Goal: Information Seeking & Learning: Learn about a topic

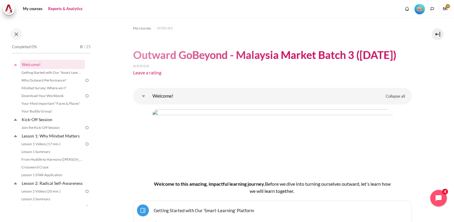
click at [74, 8] on link "Reports & Analytics" at bounding box center [65, 9] width 39 height 12
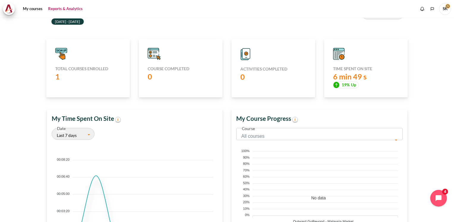
scroll to position [53, 0]
click at [101, 74] on div "1" at bounding box center [88, 77] width 66 height 10
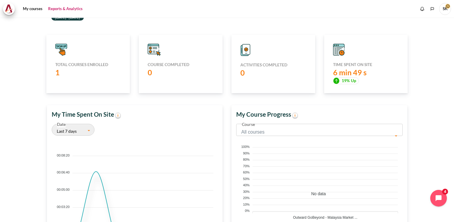
scroll to position [7, 0]
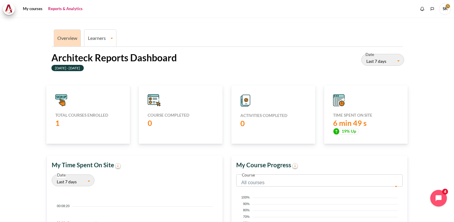
click at [100, 36] on link "Learners" at bounding box center [100, 38] width 32 height 6
click at [102, 40] on link "Learners" at bounding box center [100, 38] width 32 height 6
click at [95, 37] on link "Learners" at bounding box center [100, 38] width 32 height 6
click at [96, 52] on link "Learner Course Progress" at bounding box center [100, 59] width 29 height 20
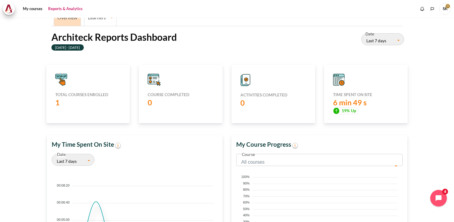
scroll to position [38, 0]
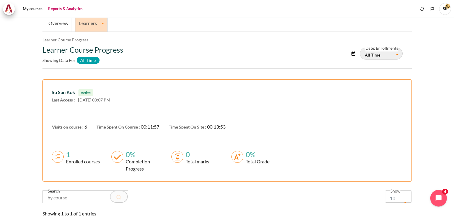
scroll to position [108, 0]
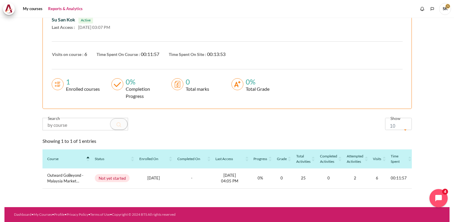
click at [439, 200] on icon "Open chat widget" at bounding box center [441, 197] width 9 height 9
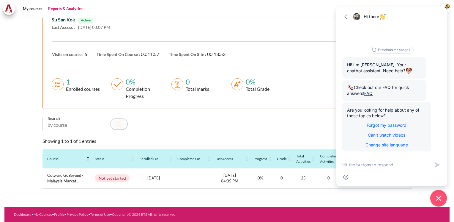
click at [22, 89] on section "Overview Learners Learner Course Progress Learner Course Progress Learner Cours…" at bounding box center [226, 60] width 445 height 293
click at [346, 18] on icon "button" at bounding box center [346, 17] width 6 height 6
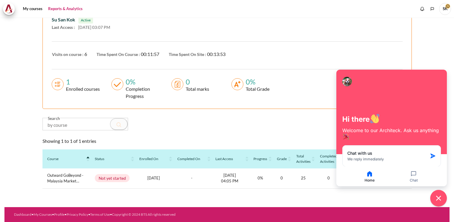
click at [119, 122] on input "Content" at bounding box center [85, 124] width 85 height 12
click at [93, 120] on input "Content" at bounding box center [85, 124] width 85 height 12
click at [81, 121] on input "Content" at bounding box center [85, 124] width 85 height 12
click at [441, 199] on icon "Close chat widget" at bounding box center [438, 197] width 9 height 9
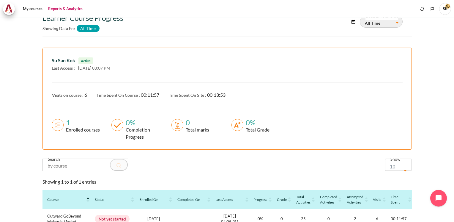
scroll to position [0, 0]
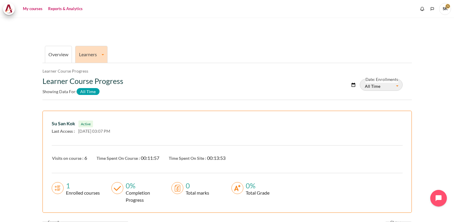
click at [30, 8] on link "My courses" at bounding box center [33, 9] width 24 height 12
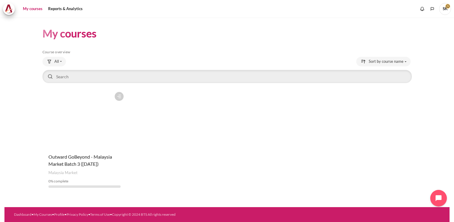
click at [90, 140] on figure "Content" at bounding box center [84, 118] width 84 height 59
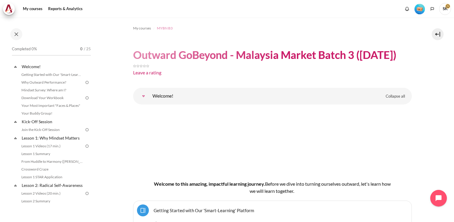
click at [165, 27] on span "MYBN B3" at bounding box center [165, 28] width 16 height 5
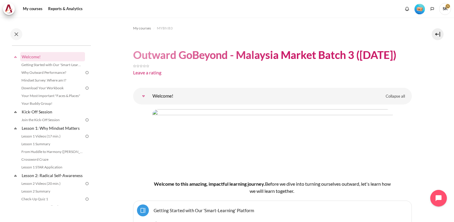
click at [444, 8] on span "SK" at bounding box center [445, 9] width 12 height 12
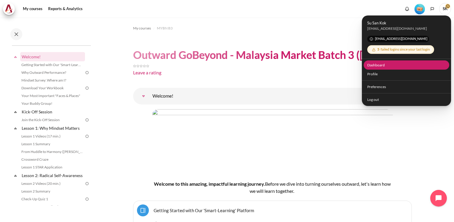
click at [373, 65] on link "Dashboard" at bounding box center [407, 64] width 86 height 9
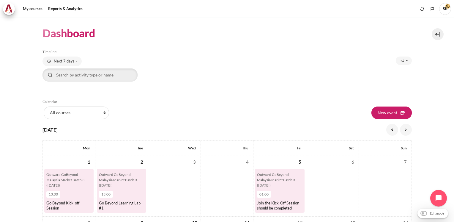
drag, startPoint x: 450, startPoint y: 58, endPoint x: 449, endPoint y: 78, distance: 20.8
click at [449, 78] on div "Dashboard Skip Timeline Timeline Due date" at bounding box center [227, 120] width 454 height 204
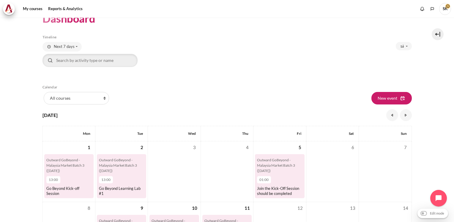
scroll to position [14, 0]
click at [72, 46] on span "Next 7 days" at bounding box center [64, 47] width 21 height 6
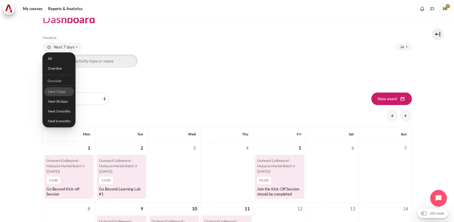
click at [180, 59] on div "Search by activity type or name Clear search input" at bounding box center [226, 60] width 369 height 13
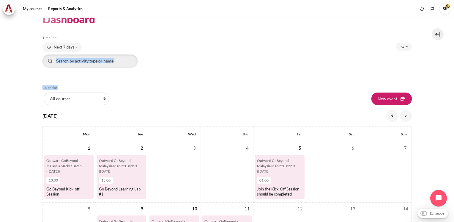
drag, startPoint x: 450, startPoint y: 70, endPoint x: 450, endPoint y: 83, distance: 12.8
click at [450, 83] on div "Dashboard Skip Timeline Timeline Due date" at bounding box center [227, 120] width 454 height 204
click at [104, 98] on select "All courses MYBN B3" at bounding box center [76, 98] width 65 height 12
click at [136, 96] on div "List of courses All courses MYBN B3 New event" at bounding box center [226, 98] width 369 height 12
click at [69, 9] on link "Reports & Analytics" at bounding box center [65, 9] width 39 height 12
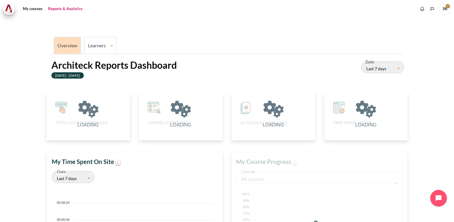
scroll to position [122, 170]
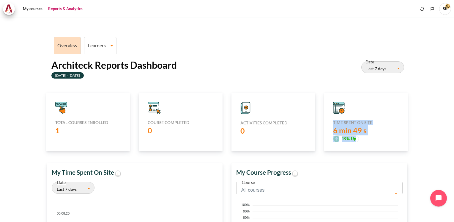
drag, startPoint x: 450, startPoint y: 87, endPoint x: 453, endPoint y: 130, distance: 43.2
click at [453, 130] on div "Overview Learners Learner Course Progress Architeck Reports Dashboard 09 Septem…" at bounding box center [227, 120] width 454 height 204
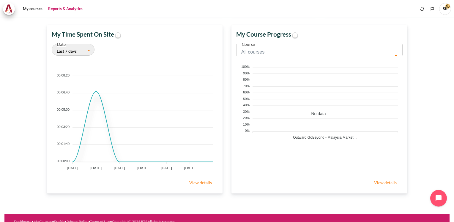
scroll to position [144, 0]
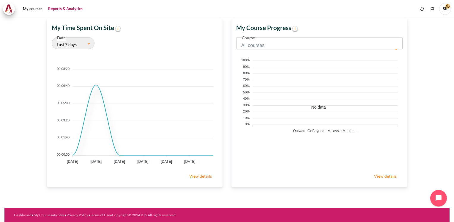
click at [387, 174] on link "View details" at bounding box center [385, 176] width 34 height 12
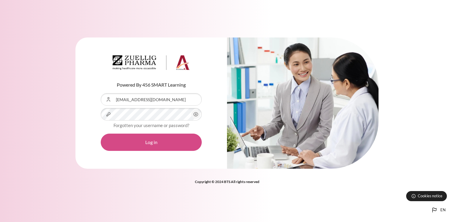
click at [169, 140] on button "Log in" at bounding box center [151, 141] width 101 height 17
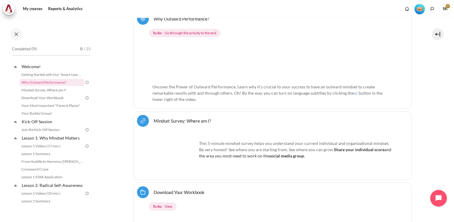
scroll to position [260, 0]
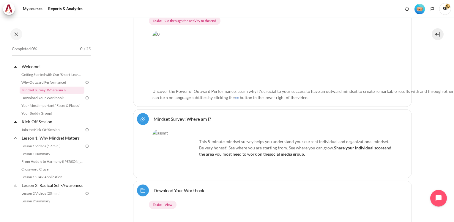
click at [170, 51] on img "Content" at bounding box center [325, 58] width 346 height 54
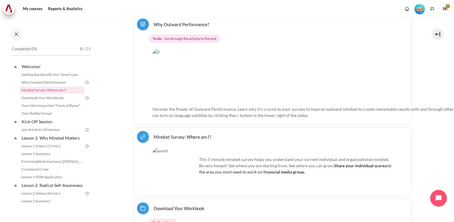
click at [178, 21] on link "Why Outward Performance? Lesson" at bounding box center [182, 24] width 56 height 6
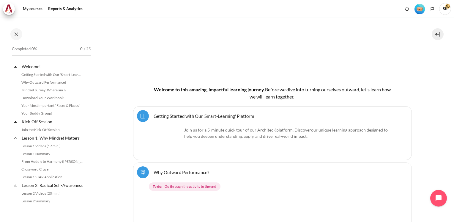
scroll to position [111, 0]
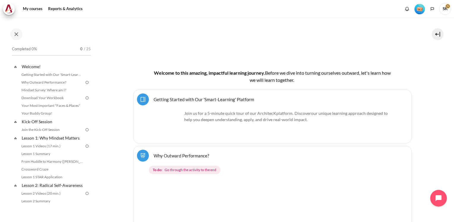
click at [154, 98] on link "Getting Started with Our 'Smart-Learning' Platform Page" at bounding box center [204, 99] width 100 height 6
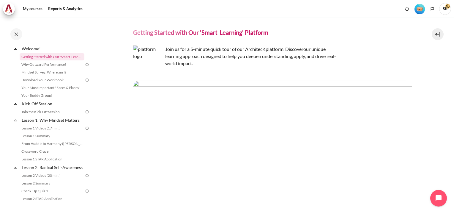
scroll to position [23, 0]
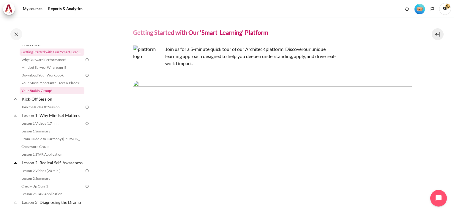
click at [45, 89] on link "Your Buddy Group!" at bounding box center [52, 90] width 65 height 7
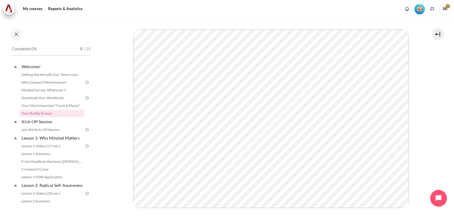
click at [420, 8] on img "Level #1" at bounding box center [419, 9] width 10 height 10
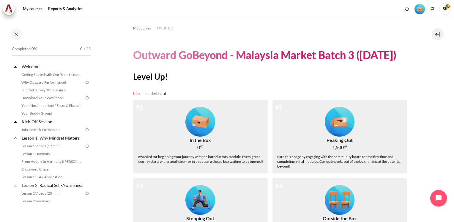
click at [447, 8] on span "SK" at bounding box center [445, 8] width 12 height 5
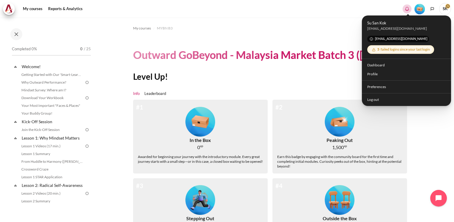
click at [406, 8] on icon "Show notification window with no new notifications" at bounding box center [407, 9] width 6 height 6
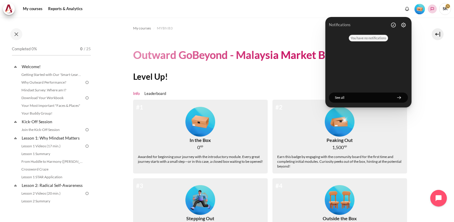
click at [432, 7] on icon "Languages" at bounding box center [432, 9] width 5 height 5
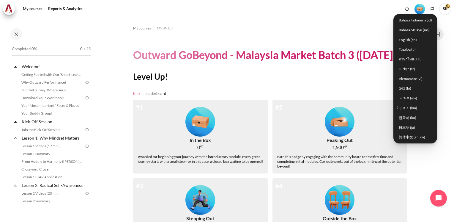
click at [359, 23] on div "My courses MYBN B3 Outward GoBeyond - Malaysia Market Batch 3 (Sep 2025) Level …" at bounding box center [272, 183] width 279 height 331
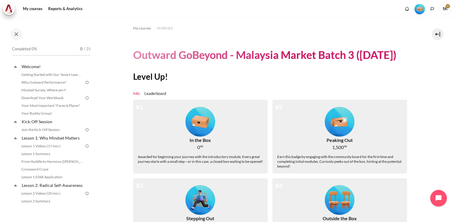
click at [94, 88] on div "Completed 0% 0 / 25 Expand Collapse Welcome! Highlighted" at bounding box center [47, 120] width 95 height 204
click at [17, 31] on button at bounding box center [16, 34] width 12 height 12
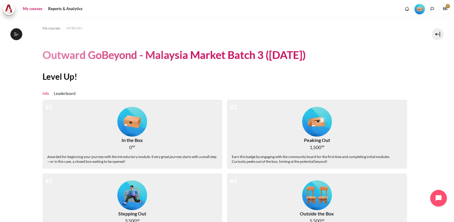
click at [31, 7] on link "My courses" at bounding box center [33, 9] width 24 height 12
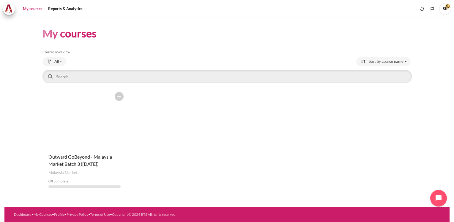
click at [77, 146] on figure "Content" at bounding box center [84, 118] width 84 height 59
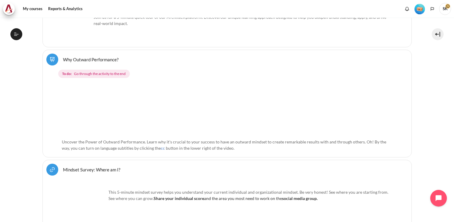
scroll to position [239, 0]
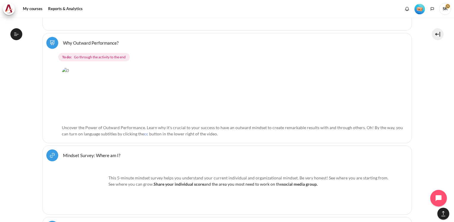
click at [101, 41] on link "Why Outward Performance? [GEOGRAPHIC_DATA]" at bounding box center [91, 43] width 56 height 6
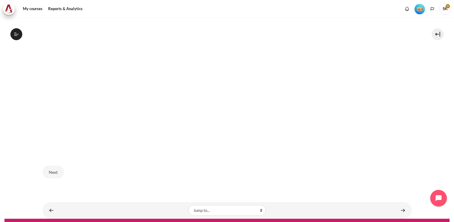
scroll to position [224, 0]
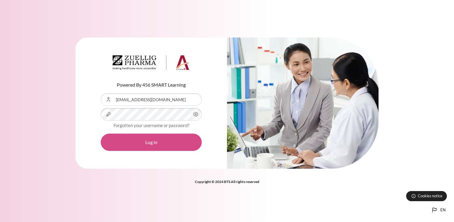
click at [157, 146] on button "Log in" at bounding box center [151, 141] width 101 height 17
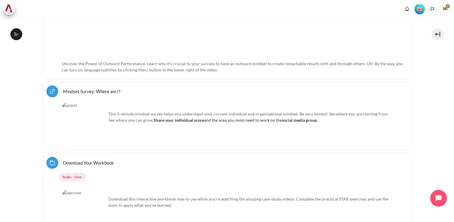
scroll to position [286, 0]
click at [89, 88] on link "Mindset Survey: Where am I? URL" at bounding box center [91, 91] width 57 height 6
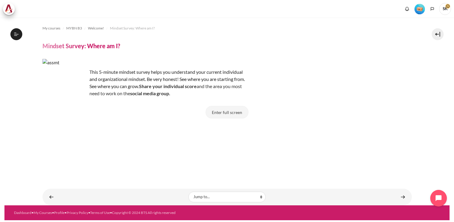
click at [230, 113] on button "Enter full screen" at bounding box center [227, 112] width 43 height 12
click at [222, 113] on button "Enter full screen" at bounding box center [227, 112] width 43 height 12
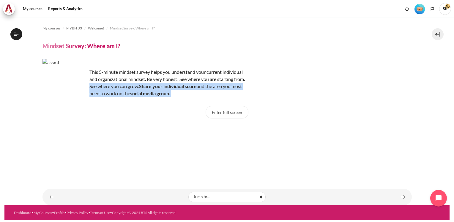
drag, startPoint x: 453, startPoint y: 81, endPoint x: 452, endPoint y: 118, distance: 37.5
click at [453, 117] on div "My courses MYBN B3 Welcome! Mindset Survey: Where am I? Mindset Survey: Where a…" at bounding box center [227, 120] width 454 height 204
drag, startPoint x: 452, startPoint y: 118, endPoint x: 354, endPoint y: 116, distance: 98.1
click at [355, 115] on div "Enter full screen" at bounding box center [226, 115] width 369 height 18
click at [276, 112] on div "Enter full screen" at bounding box center [226, 115] width 369 height 18
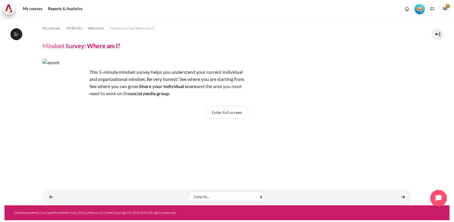
click at [65, 78] on img "Content" at bounding box center [64, 81] width 45 height 45
drag, startPoint x: 65, startPoint y: 79, endPoint x: 110, endPoint y: 91, distance: 45.8
click at [67, 80] on img "Content" at bounding box center [64, 81] width 45 height 45
click at [111, 89] on p "This 5-minute mindset survey helps you understand your current individual and o…" at bounding box center [146, 82] width 208 height 29
click at [58, 79] on img "Content" at bounding box center [64, 81] width 45 height 45
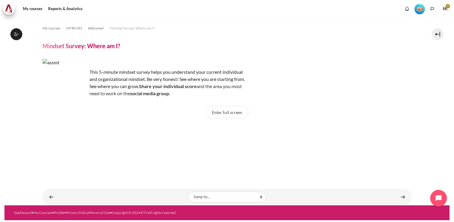
drag, startPoint x: 131, startPoint y: 98, endPoint x: 179, endPoint y: 134, distance: 60.2
click at [131, 99] on div "My courses MYBN B3 Welcome! Mindset Survey: Where am I? Mindset Survey: Where a…" at bounding box center [226, 99] width 369 height 162
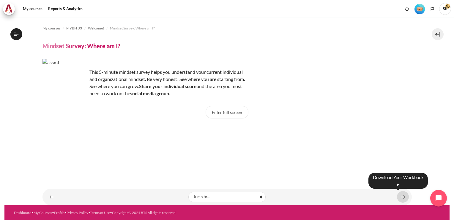
click at [403, 195] on link "Content" at bounding box center [403, 197] width 12 height 12
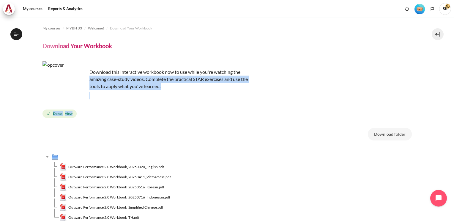
drag, startPoint x: 450, startPoint y: 75, endPoint x: 447, endPoint y: 101, distance: 25.7
click at [447, 101] on div "My courses MYBN B3 Welcome! Download Your Workbook Download Your Workbook Done:" at bounding box center [227, 120] width 454 height 204
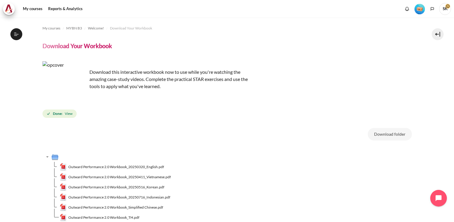
click at [150, 153] on td "Content" at bounding box center [231, 157] width 360 height 10
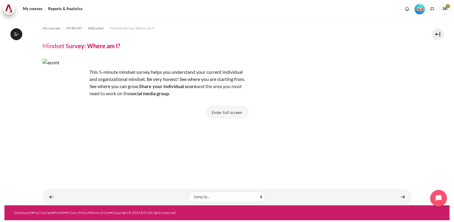
click at [226, 112] on button "Enter full screen" at bounding box center [227, 112] width 43 height 12
click at [225, 114] on button "Enter full screen" at bounding box center [227, 112] width 43 height 12
click at [258, 116] on div "Enter full screen" at bounding box center [226, 115] width 369 height 18
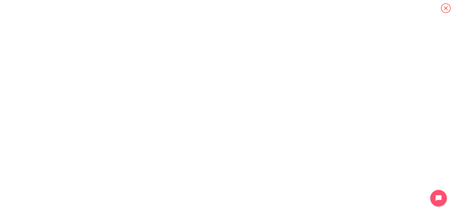
click at [446, 7] on icon "Content" at bounding box center [446, 8] width 10 height 10
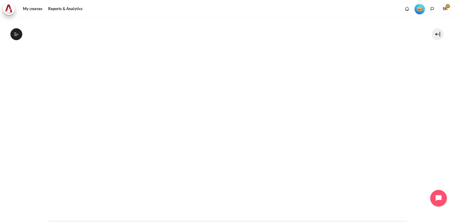
scroll to position [150, 0]
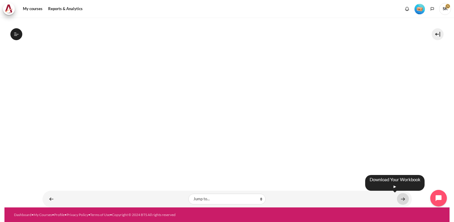
click at [397, 198] on link "Content" at bounding box center [403, 199] width 12 height 12
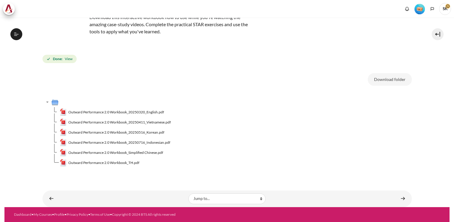
scroll to position [54, 0]
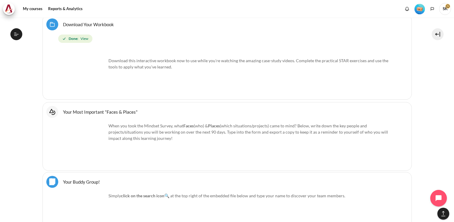
scroll to position [469, 0]
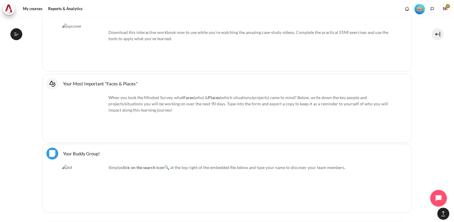
click at [99, 81] on link "Your Most Important "Faces & Places" Interactive Content" at bounding box center [100, 84] width 75 height 6
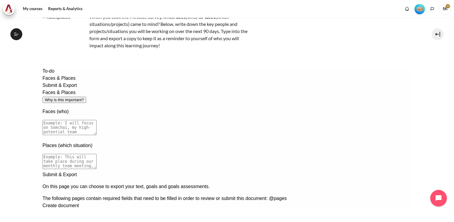
scroll to position [52, 0]
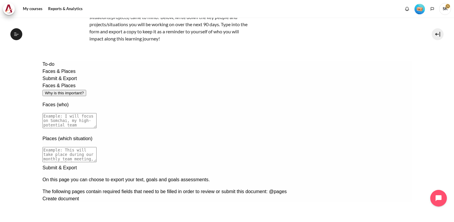
click at [96, 113] on textarea at bounding box center [69, 120] width 54 height 15
click at [93, 113] on textarea at bounding box center [69, 120] width 54 height 15
click at [96, 113] on textarea at bounding box center [69, 120] width 54 height 15
drag, startPoint x: 111, startPoint y: 93, endPoint x: 81, endPoint y: 93, distance: 29.4
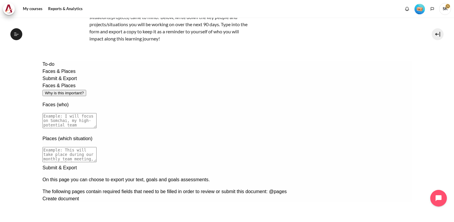
click at [81, 93] on div "To-do Faces & Places Submit & Export Faces & Places Why is this important? Face…" at bounding box center [226, 131] width 369 height 141
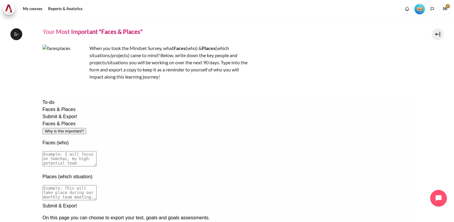
scroll to position [66, 0]
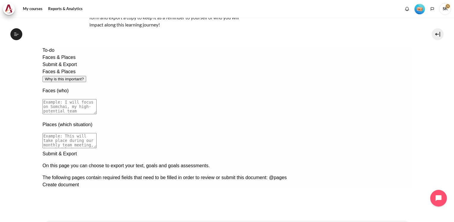
click at [96, 99] on textarea at bounding box center [69, 106] width 54 height 15
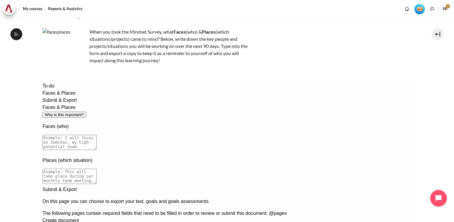
scroll to position [25, 0]
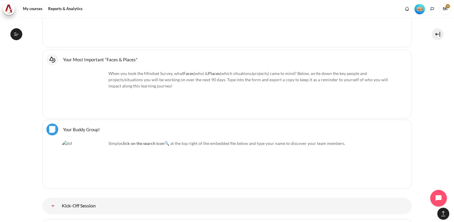
scroll to position [567, 0]
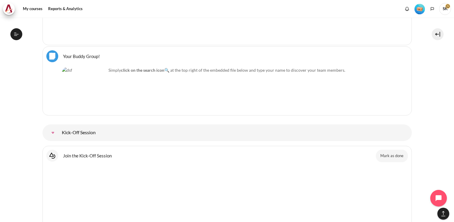
click at [82, 53] on link "Your Buddy Group! File" at bounding box center [81, 56] width 37 height 6
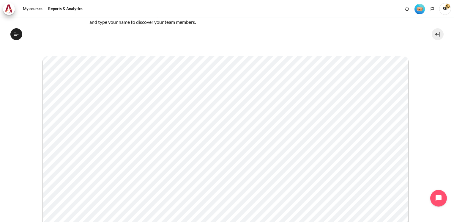
scroll to position [50, 0]
click at [145, 34] on div "Content" at bounding box center [226, 132] width 369 height 200
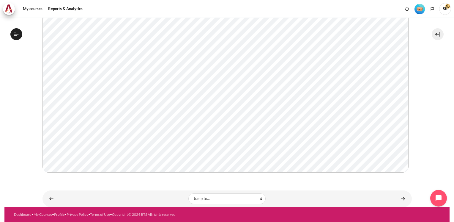
click at [440, 115] on section "My courses MYBN B3 Welcome! Your Buddy Group! Your Buddy Group! Simply" at bounding box center [226, 57] width 445 height 299
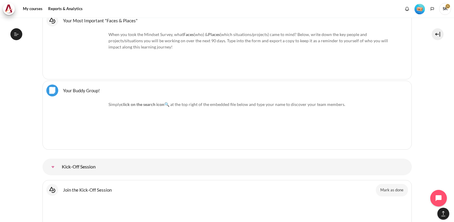
scroll to position [573, 0]
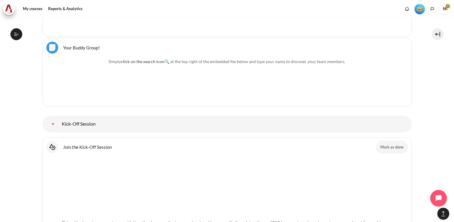
click at [53, 123] on link "Kick-Off Session" at bounding box center [53, 124] width 12 height 12
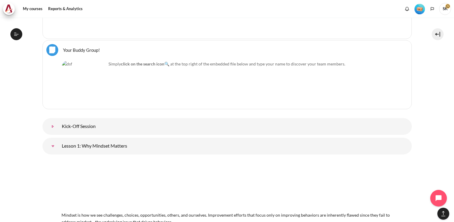
click at [54, 122] on link "Kick-Off Session" at bounding box center [53, 126] width 12 height 12
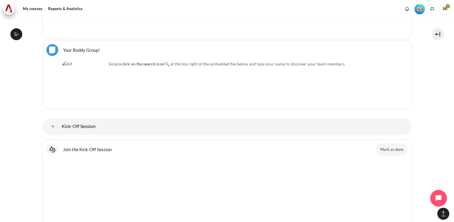
click at [59, 123] on link "Kick-Off Session" at bounding box center [53, 126] width 12 height 12
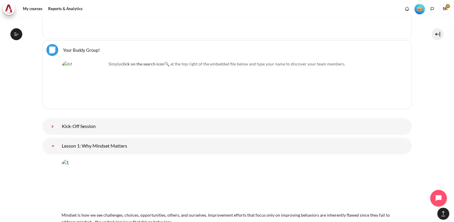
click at [51, 121] on link "Kick-Off Session" at bounding box center [53, 126] width 12 height 12
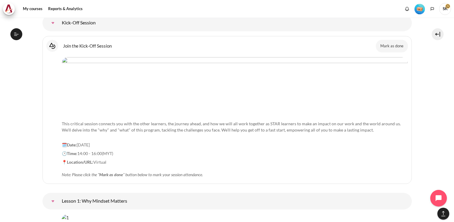
scroll to position [646, 0]
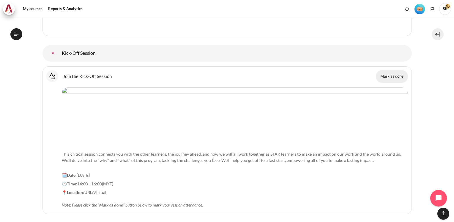
click at [393, 71] on button "Mark as done" at bounding box center [392, 76] width 32 height 12
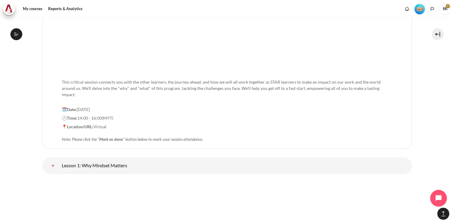
scroll to position [804, 0]
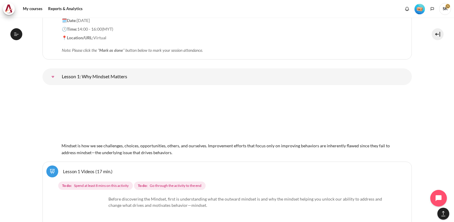
click at [59, 71] on link "Lesson 1: Why Mindset Matters" at bounding box center [53, 77] width 12 height 12
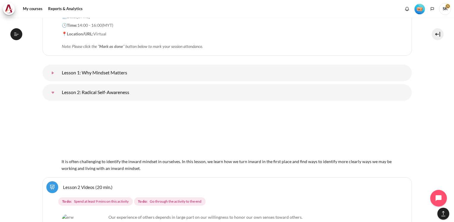
click at [59, 67] on link "Lesson 1: Why Mindset Matters" at bounding box center [53, 73] width 12 height 12
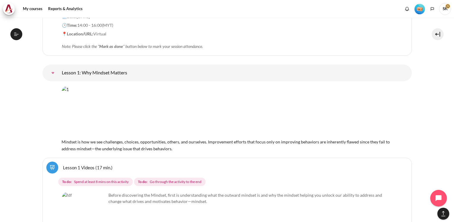
scroll to position [829, 0]
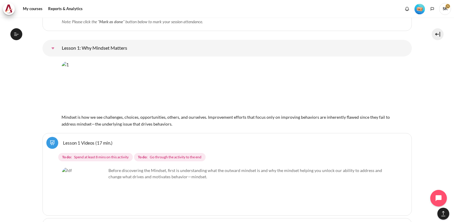
click at [114, 85] on img "Content" at bounding box center [227, 87] width 331 height 52
click at [59, 42] on link "Lesson 1: Why Mindset Matters" at bounding box center [53, 48] width 12 height 12
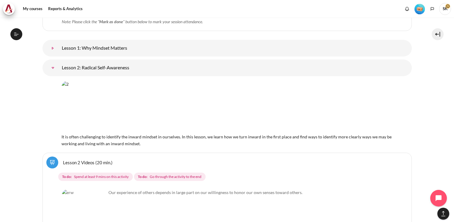
click at [59, 42] on link "Lesson 1: Why Mindset Matters" at bounding box center [53, 48] width 12 height 12
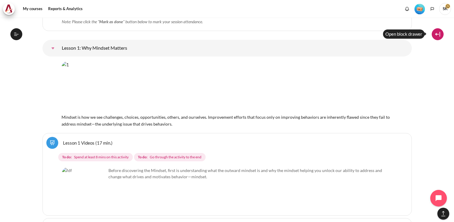
click at [441, 35] on button at bounding box center [438, 34] width 12 height 12
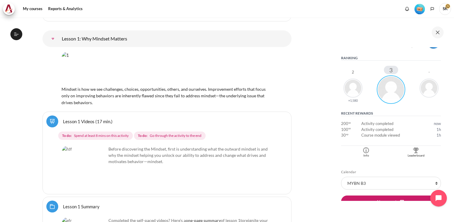
scroll to position [0, 0]
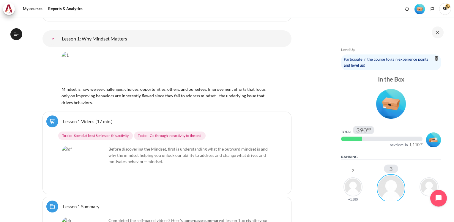
click at [435, 59] on img "Blocks" at bounding box center [437, 59] width 4 height 4
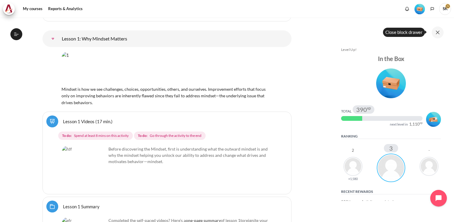
click at [437, 32] on button at bounding box center [438, 32] width 12 height 12
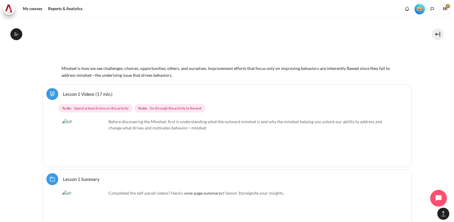
scroll to position [920, 0]
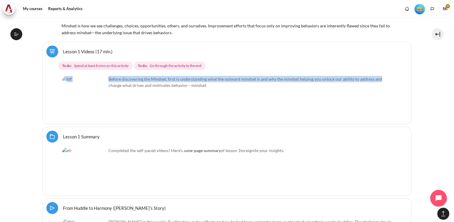
drag, startPoint x: 450, startPoint y: 64, endPoint x: 450, endPoint y: 60, distance: 4.5
click at [450, 60] on div "My courses MYBN B3 Outward GoBeyond - Malaysia Market Batch 3 (Sep 2025) Leave …" at bounding box center [227, 120] width 454 height 204
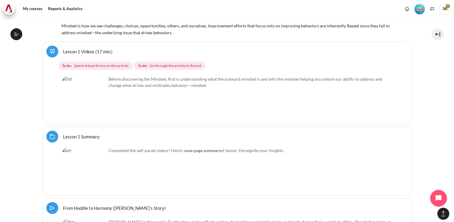
click at [392, 117] on li "Select activity Lesson 1 Videos (17 min.)" at bounding box center [226, 82] width 369 height 85
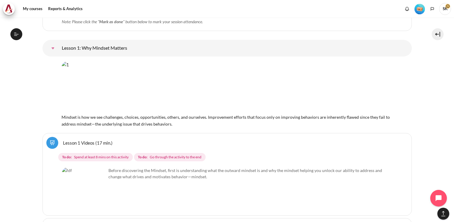
scroll to position [822, 0]
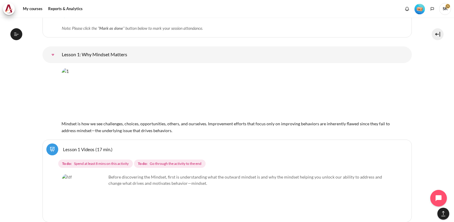
click at [216, 91] on img "Content" at bounding box center [227, 94] width 331 height 52
click at [146, 101] on img "Content" at bounding box center [227, 94] width 331 height 52
click at [110, 100] on img "Content" at bounding box center [227, 94] width 331 height 52
click at [107, 111] on img "Content" at bounding box center [227, 94] width 331 height 52
drag, startPoint x: 123, startPoint y: 97, endPoint x: 186, endPoint y: 96, distance: 63.6
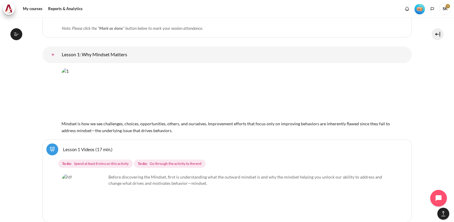
click at [123, 97] on img "Content" at bounding box center [227, 94] width 331 height 52
click at [189, 96] on img "Content" at bounding box center [227, 94] width 331 height 52
click at [202, 84] on img "Content" at bounding box center [227, 94] width 331 height 52
drag, startPoint x: 202, startPoint y: 84, endPoint x: 127, endPoint y: 80, distance: 75.6
click at [199, 85] on img "Content" at bounding box center [227, 94] width 331 height 52
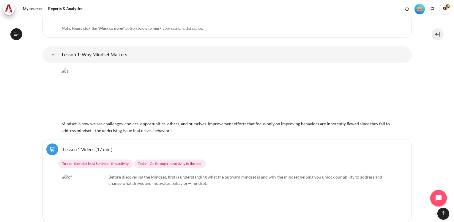
click at [122, 79] on img "Content" at bounding box center [227, 94] width 331 height 52
click at [103, 78] on img "Content" at bounding box center [227, 94] width 331 height 52
click at [59, 51] on link "Lesson 1: Why Mindset Matters" at bounding box center [53, 55] width 12 height 12
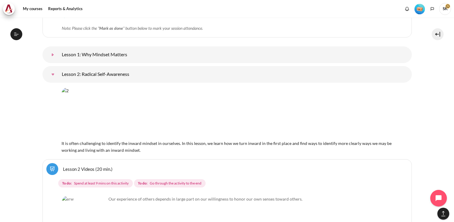
click at [59, 51] on link "Lesson 1: Why Mindset Matters" at bounding box center [53, 55] width 12 height 12
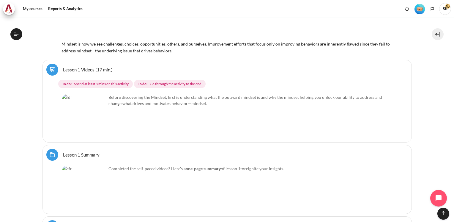
scroll to position [908, 0]
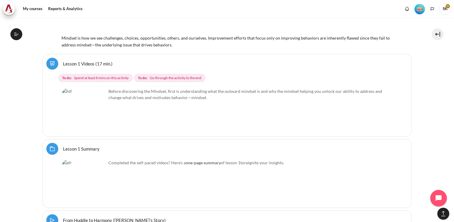
click at [168, 77] on div "Select activity Lesson 1 Videos (17 min.) Lesson 1 Videos (17 min.) To do: To d…" at bounding box center [226, 95] width 369 height 83
click at [182, 94] on div "Before discovering the Mindset, first is understanding what the outward mindset…" at bounding box center [227, 98] width 331 height 21
click at [98, 75] on span "Spend at least 8 mins on this activity" at bounding box center [101, 77] width 55 height 5
click at [96, 115] on img "Content" at bounding box center [84, 110] width 45 height 45
click at [99, 114] on img "Content" at bounding box center [84, 110] width 45 height 45
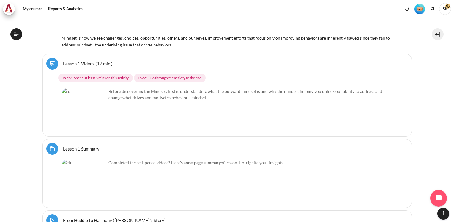
click at [99, 114] on img "Content" at bounding box center [84, 110] width 45 height 45
click at [138, 89] on p "Before discovering the Mindset, first is understanding what the outward mindset…" at bounding box center [227, 94] width 331 height 12
click at [140, 88] on p "Before discovering the Mindset, first is understanding what the outward mindset…" at bounding box center [227, 94] width 331 height 12
click at [141, 88] on p "Before discovering the Mindset, first is understanding what the outward mindset…" at bounding box center [227, 94] width 331 height 12
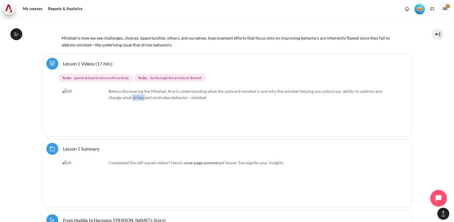
click at [141, 88] on p "Before discovering the Mindset, first is understanding what the outward mindset…" at bounding box center [227, 94] width 331 height 12
click at [221, 106] on div "Before discovering the Mindset, first is understanding what the outward mindset…" at bounding box center [227, 110] width 331 height 45
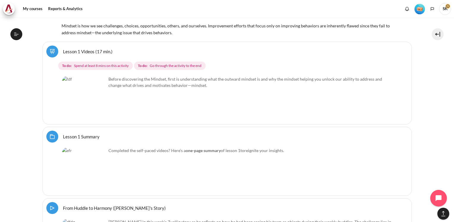
scroll to position [939, 0]
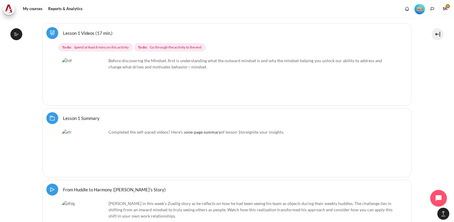
click at [99, 84] on img "Content" at bounding box center [84, 79] width 45 height 45
click at [87, 71] on img "Content" at bounding box center [84, 79] width 45 height 45
click at [82, 63] on img "Content" at bounding box center [84, 79] width 45 height 45
click at [99, 30] on link "Lesson 1 Videos (17 min.)" at bounding box center [88, 33] width 50 height 6
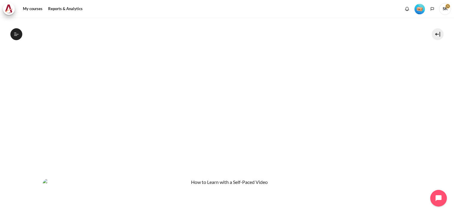
scroll to position [175, 0]
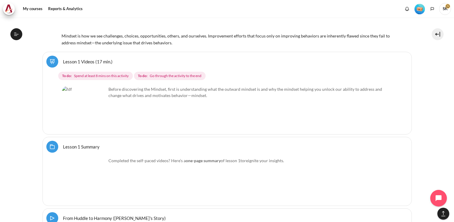
scroll to position [940, 0]
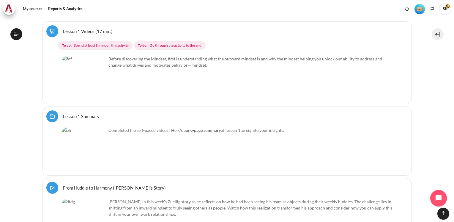
click at [88, 129] on img "Content" at bounding box center [84, 149] width 45 height 45
click at [100, 155] on img "Content" at bounding box center [84, 149] width 45 height 45
click at [213, 127] on strong "one-page summary" at bounding box center [203, 129] width 35 height 5
click at [212, 127] on strong "one-page summary" at bounding box center [203, 129] width 35 height 5
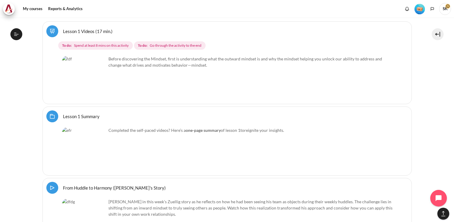
drag, startPoint x: 212, startPoint y: 122, endPoint x: 200, endPoint y: 123, distance: 11.9
click at [200, 127] on strong "one-page summary" at bounding box center [203, 129] width 35 height 5
click at [63, 113] on link "Lesson 1 Summary Folder" at bounding box center [81, 116] width 37 height 6
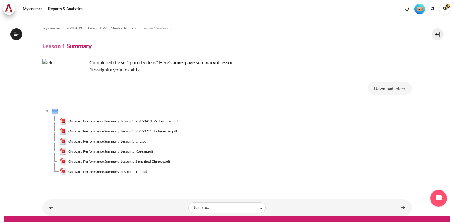
scroll to position [29, 0]
click at [130, 140] on span "Outward Performance Summary_Lesson 1_Eng.pdf" at bounding box center [107, 140] width 79 height 5
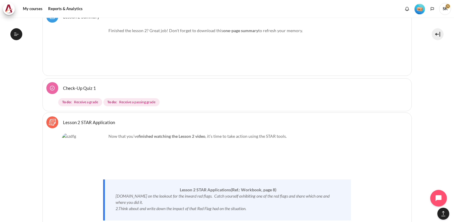
scroll to position [1612, 0]
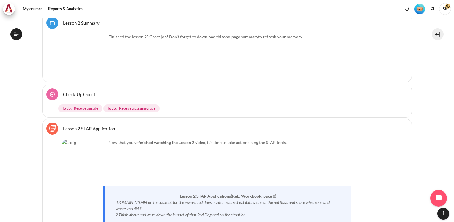
click at [91, 91] on link "Check-Up Quiz 1" at bounding box center [79, 94] width 33 height 6
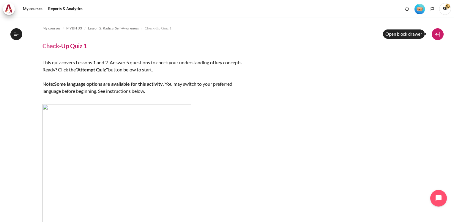
click at [437, 33] on button at bounding box center [438, 34] width 12 height 12
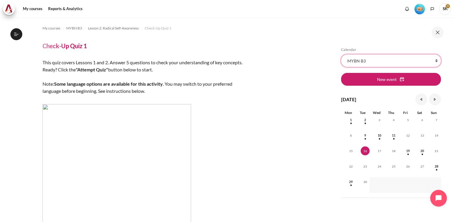
click at [435, 60] on select "All courses MYBN B3" at bounding box center [391, 60] width 100 height 12
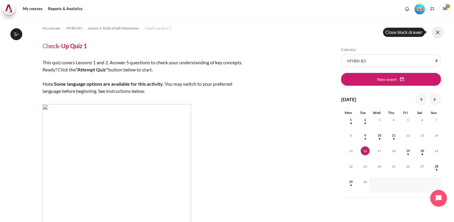
click at [437, 32] on button at bounding box center [438, 32] width 12 height 12
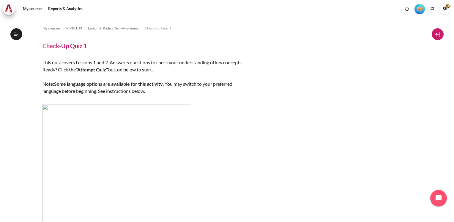
click at [439, 32] on button at bounding box center [438, 34] width 12 height 12
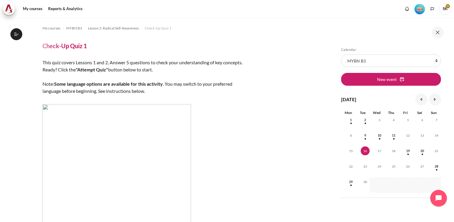
scroll to position [11, 0]
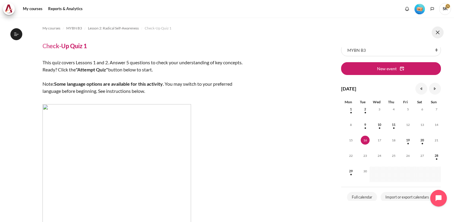
click at [440, 29] on button at bounding box center [438, 32] width 12 height 12
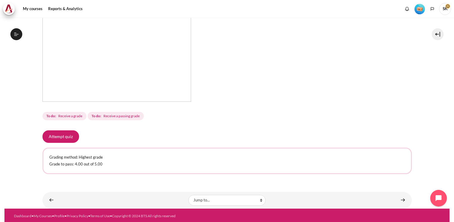
scroll to position [151, 0]
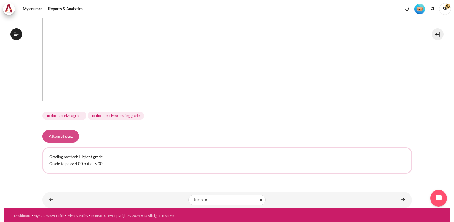
click at [66, 137] on button "Attempt quiz" at bounding box center [60, 136] width 37 height 12
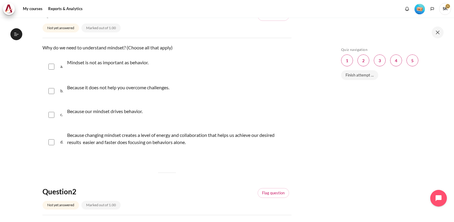
scroll to position [87, 0]
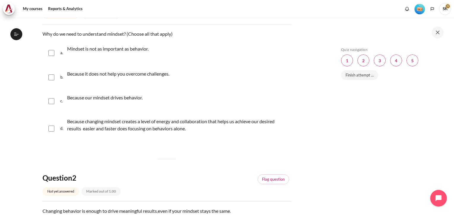
click at [53, 100] on input "Content" at bounding box center [51, 101] width 6 height 6
checkbox input "true"
click at [52, 129] on input "Content" at bounding box center [51, 128] width 6 height 6
click at [54, 131] on div "d. Because changing mindset creates a level of energy and collaboration that he…" at bounding box center [166, 129] width 249 height 30
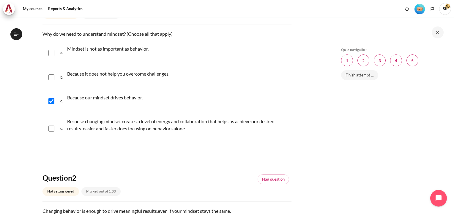
click at [54, 127] on div "d. Because changing mindset creates a level of energy and collaboration that he…" at bounding box center [166, 129] width 249 height 30
click at [53, 128] on input "Content" at bounding box center [51, 128] width 6 height 6
checkbox input "true"
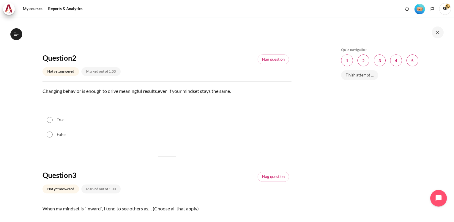
scroll to position [218, 0]
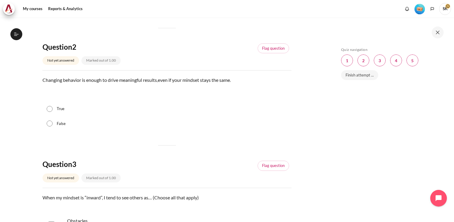
click at [48, 125] on div "False" at bounding box center [166, 123] width 249 height 15
click at [52, 121] on input "False" at bounding box center [50, 123] width 6 height 6
radio input "true"
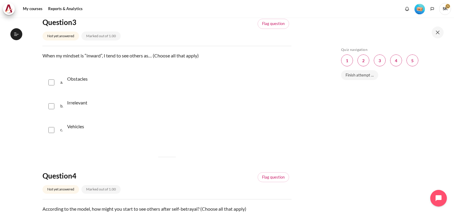
scroll to position [361, 0]
click at [52, 85] on div "a. Obstacles" at bounding box center [166, 81] width 249 height 23
click at [52, 83] on input "Content" at bounding box center [51, 81] width 6 height 6
checkbox input "true"
click at [52, 109] on div "b. Irrelevant" at bounding box center [166, 105] width 249 height 23
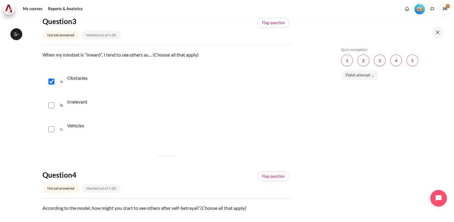
click at [52, 106] on input "Content" at bounding box center [51, 105] width 6 height 6
click at [52, 109] on div "b. Irrelevant" at bounding box center [166, 105] width 249 height 23
click at [52, 105] on input "Content" at bounding box center [51, 105] width 6 height 6
checkbox input "false"
click at [51, 133] on div "c. Vehicles" at bounding box center [166, 129] width 249 height 23
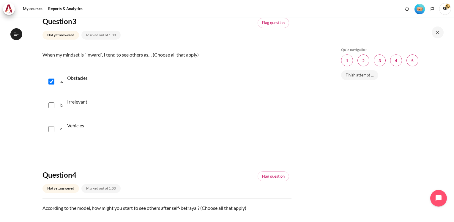
click at [51, 130] on input "Content" at bounding box center [51, 129] width 6 height 6
checkbox input "true"
click at [53, 106] on input "Content" at bounding box center [51, 105] width 6 height 6
checkbox input "true"
click at [289, 139] on section "My courses MYBN B3 Lesson 2: Radical Self-Awareness Check-Up Quiz 1 Check-Up Qu…" at bounding box center [166, 113] width 325 height 912
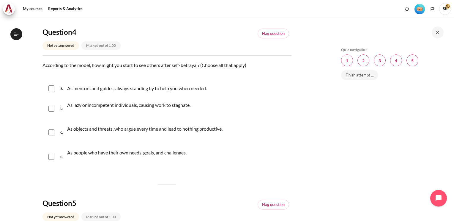
scroll to position [515, 0]
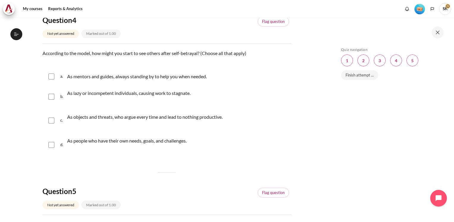
drag, startPoint x: 278, startPoint y: 111, endPoint x: 298, endPoint y: 130, distance: 27.3
click at [279, 112] on div "c. As objects and threats, who argue every time and lead to nothing productive." at bounding box center [166, 120] width 249 height 23
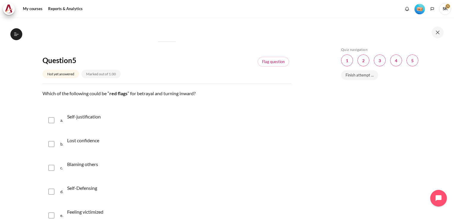
scroll to position [658, 0]
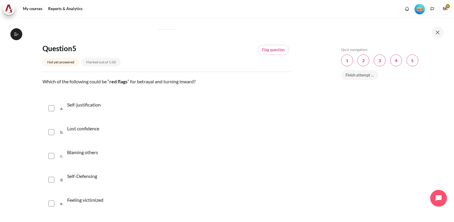
click at [422, 10] on img "Level #1" at bounding box center [419, 9] width 10 height 10
click at [36, 9] on link "My courses" at bounding box center [33, 9] width 24 height 12
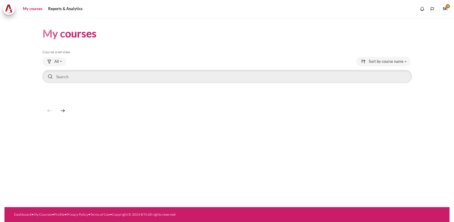
click at [446, 7] on span "SK" at bounding box center [445, 8] width 12 height 5
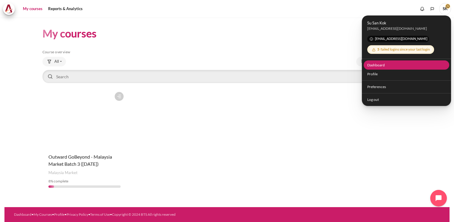
click at [384, 67] on link "Dashboard" at bounding box center [407, 64] width 86 height 9
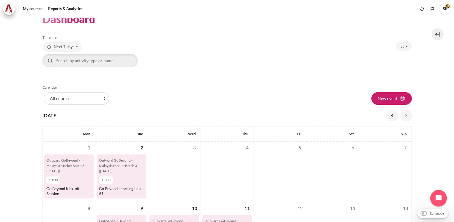
scroll to position [12, 0]
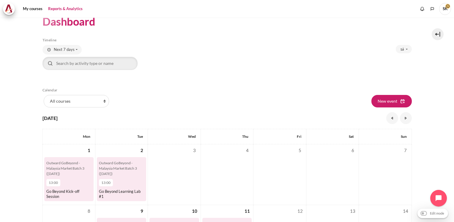
click at [62, 7] on link "Reports & Analytics" at bounding box center [65, 9] width 39 height 12
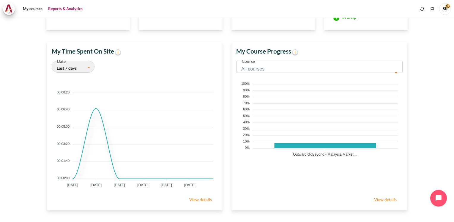
scroll to position [144, 0]
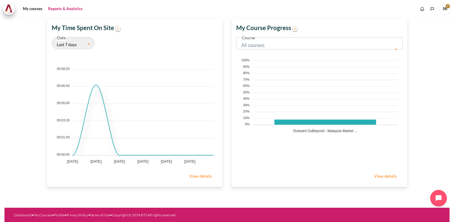
click at [209, 177] on link "View details" at bounding box center [200, 176] width 34 height 12
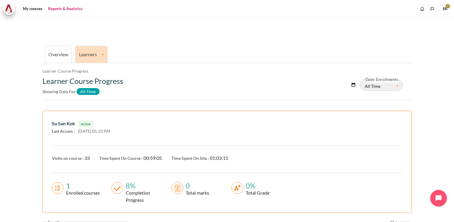
drag, startPoint x: 450, startPoint y: 73, endPoint x: 449, endPoint y: 88, distance: 14.9
click at [449, 88] on div "Overview Learners Learner Course Progress Learner Course Progress Learner Cours…" at bounding box center [227, 120] width 454 height 204
drag, startPoint x: 449, startPoint y: 88, endPoint x: 428, endPoint y: 86, distance: 21.2
click at [428, 86] on section "Overview Learners Learner Course Progress Learner Course Progress Learner Cours…" at bounding box center [226, 164] width 445 height 293
drag, startPoint x: 450, startPoint y: 82, endPoint x: 452, endPoint y: 122, distance: 39.8
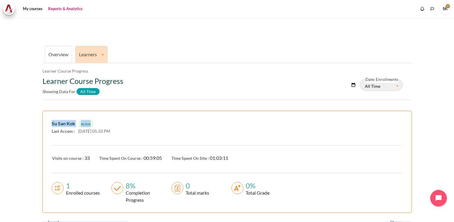
click at [452, 122] on div "Overview Learners Learner Course Progress Learner Course Progress Learner Cours…" at bounding box center [227, 120] width 454 height 204
drag, startPoint x: 452, startPoint y: 122, endPoint x: 433, endPoint y: 120, distance: 19.1
click at [433, 120] on section "Overview Learners Learner Course Progress Learner Course Progress Learner Cours…" at bounding box center [226, 164] width 445 height 293
click at [424, 9] on icon "Show notification window with no new notifications" at bounding box center [422, 9] width 6 height 6
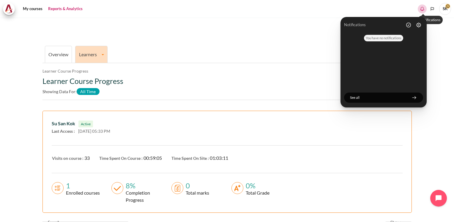
click at [424, 9] on icon "Hide notification window" at bounding box center [422, 9] width 6 height 6
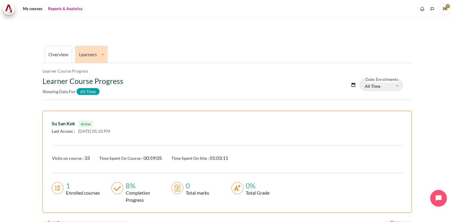
click at [445, 9] on span "SK" at bounding box center [445, 9] width 12 height 12
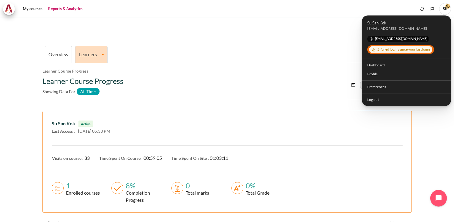
click at [445, 9] on span "SK" at bounding box center [445, 9] width 12 height 12
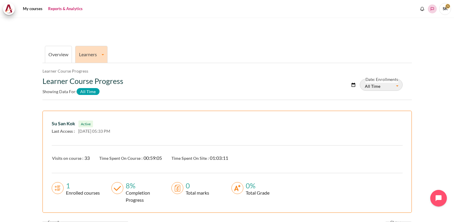
click at [433, 9] on icon "Languages" at bounding box center [432, 9] width 5 height 5
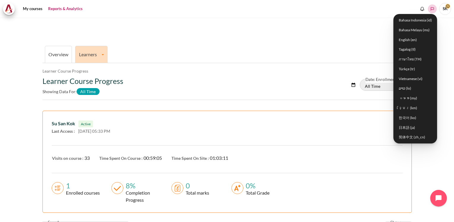
click at [433, 9] on icon "Languages" at bounding box center [432, 9] width 5 height 5
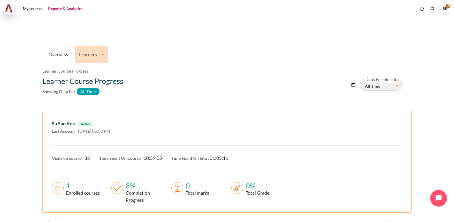
click at [9, 12] on img at bounding box center [9, 8] width 8 height 9
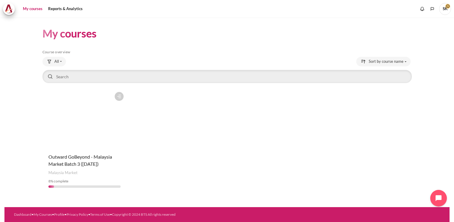
click at [76, 183] on div "Course progress: 8 % complete" at bounding box center [84, 180] width 72 height 5
click at [84, 113] on figure "Content" at bounding box center [84, 118] width 84 height 59
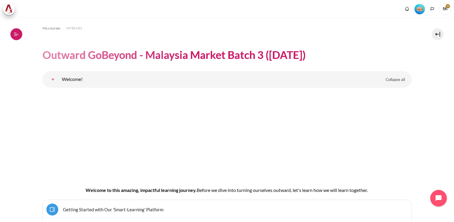
click at [14, 34] on icon at bounding box center [16, 33] width 5 height 5
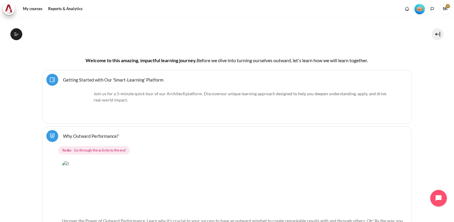
scroll to position [85, 0]
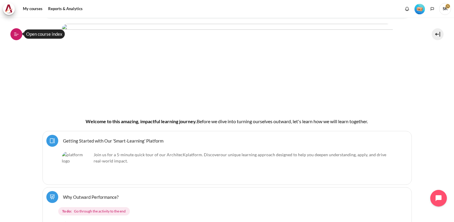
click at [17, 32] on icon at bounding box center [16, 33] width 5 height 5
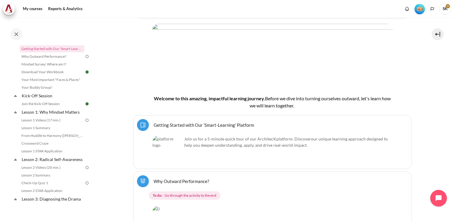
scroll to position [14, 0]
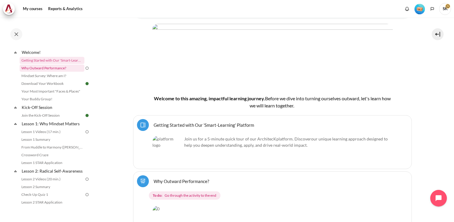
click at [43, 67] on link "Why Outward Performance?" at bounding box center [52, 67] width 65 height 7
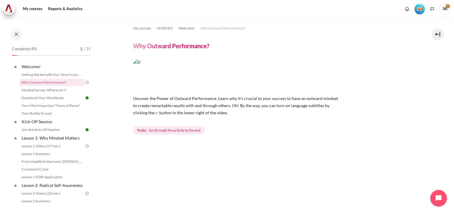
click at [16, 121] on icon at bounding box center [15, 122] width 6 height 6
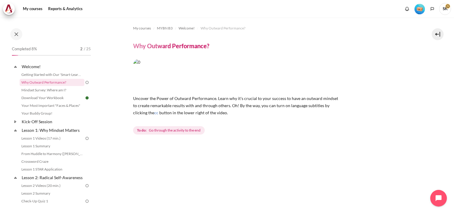
click at [16, 121] on icon at bounding box center [15, 122] width 6 height 6
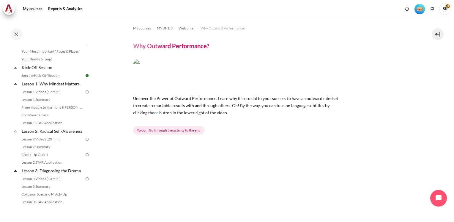
scroll to position [56, 0]
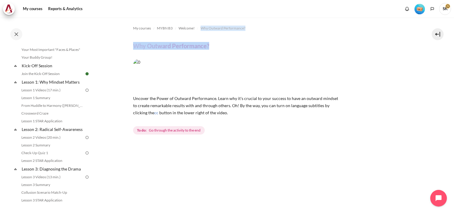
drag, startPoint x: 450, startPoint y: 37, endPoint x: 450, endPoint y: 32, distance: 5.1
click at [450, 32] on div "My courses MYBN B3 Welcome! Why Outward Performance? Why Outward Performance? cc" at bounding box center [227, 120] width 454 height 204
click at [437, 32] on button at bounding box center [438, 34] width 12 height 12
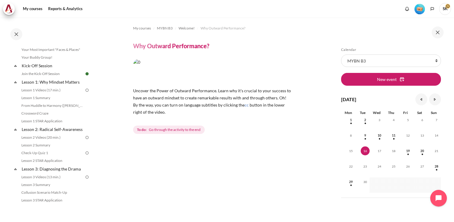
click at [342, 23] on div "Skip Calendar Calendar List of courses All courses MYBN B3 New event September …" at bounding box center [391, 120] width 125 height 204
click at [438, 31] on button at bounding box center [438, 32] width 12 height 12
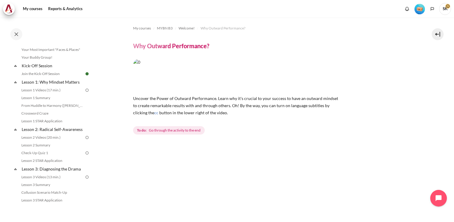
click at [262, 72] on img "Content" at bounding box center [237, 75] width 208 height 32
click at [269, 48] on header "Why Outward Performance?" at bounding box center [272, 46] width 279 height 8
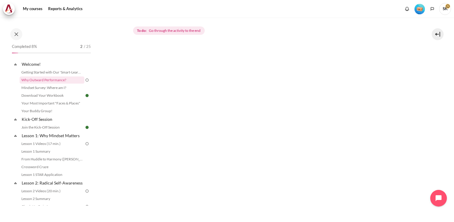
scroll to position [0, 0]
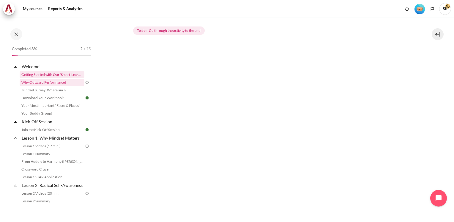
click at [53, 75] on link "Getting Started with Our 'Smart-Learning' Platform" at bounding box center [52, 74] width 65 height 7
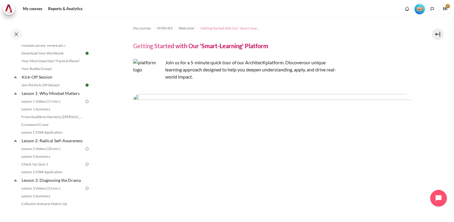
click at [231, 30] on span "Getting Started with Our 'Smart-Learning' Platform" at bounding box center [230, 28] width 59 height 5
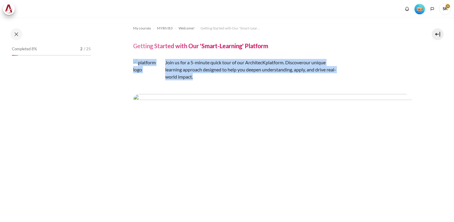
drag, startPoint x: 449, startPoint y: 42, endPoint x: 449, endPoint y: 75, distance: 33.3
click at [449, 75] on div "My courses MYBN B3 Welcome! Getting Started with Our 'Smart-Learning' Platform …" at bounding box center [227, 120] width 454 height 204
drag, startPoint x: 449, startPoint y: 75, endPoint x: 388, endPoint y: 56, distance: 63.8
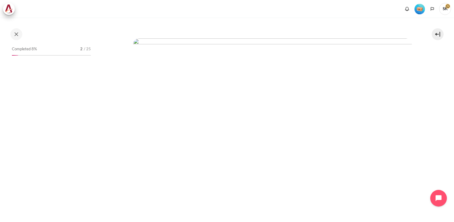
scroll to position [1174, 0]
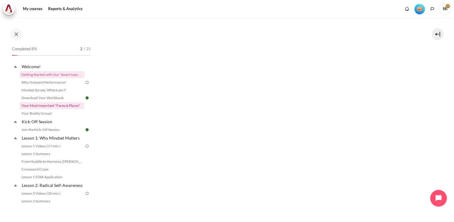
click at [48, 105] on link "Your Most Important "Faces & Places"" at bounding box center [52, 105] width 65 height 7
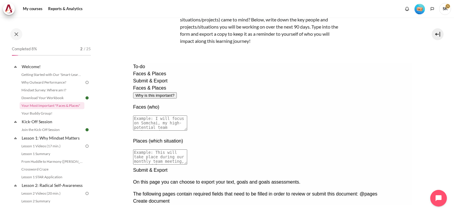
scroll to position [39, 0]
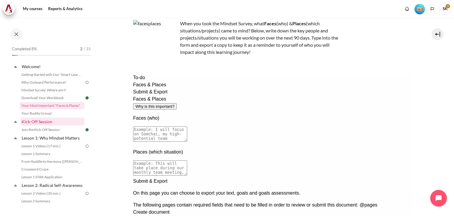
click at [42, 122] on link "Kick-Off Session" at bounding box center [53, 121] width 64 height 8
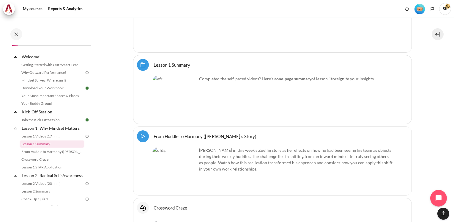
scroll to position [974, 0]
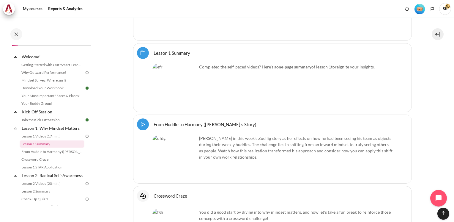
click at [176, 50] on link "Lesson 1 Summary Folder" at bounding box center [172, 53] width 37 height 6
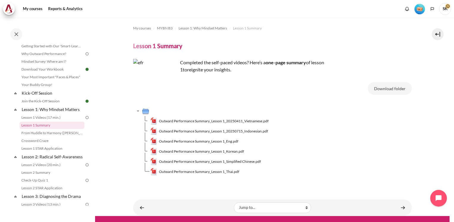
scroll to position [9, 0]
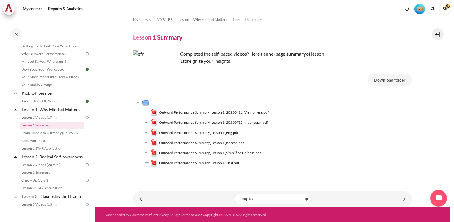
click at [402, 144] on td "Outward Performance Summary_Lesson 1_Korean.pdf" at bounding box center [280, 143] width 261 height 10
